Goal: Browse casually

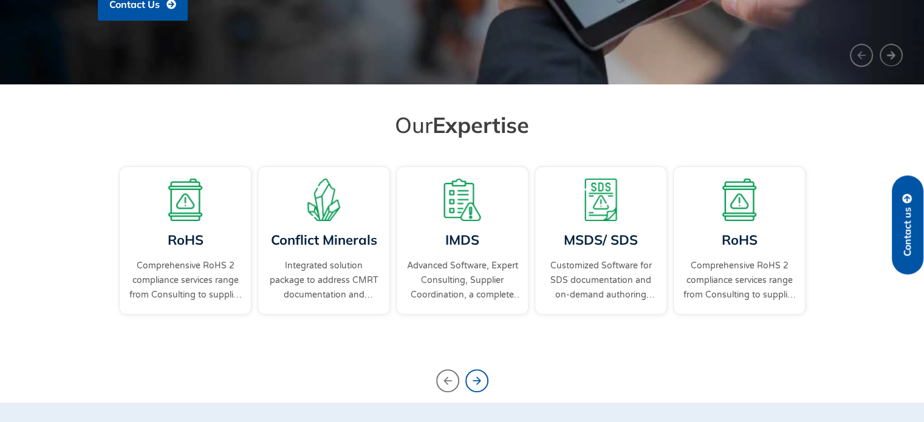
click at [484, 379] on icon "Next slide" at bounding box center [476, 380] width 23 height 23
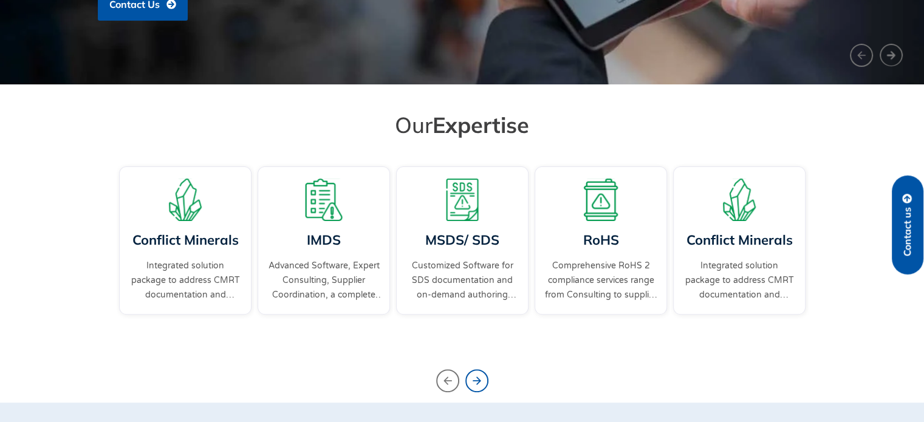
click at [484, 379] on icon "Next slide" at bounding box center [476, 380] width 23 height 23
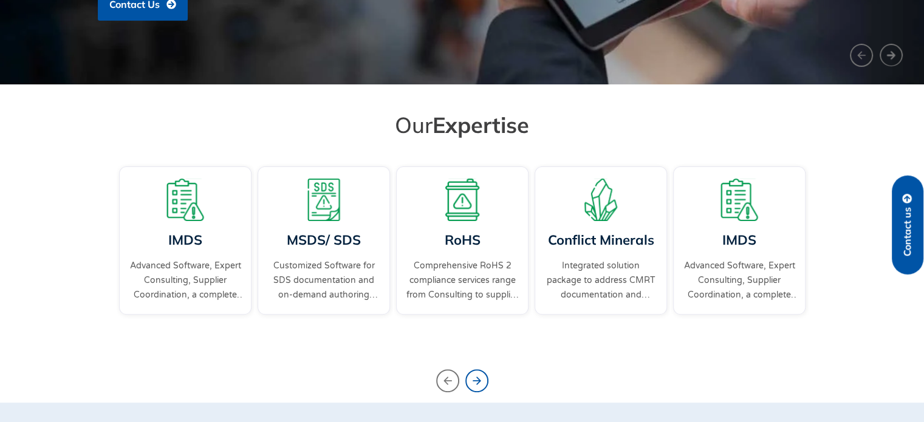
click at [484, 379] on icon "Next slide" at bounding box center [476, 380] width 23 height 23
